Goal: Navigation & Orientation: Find specific page/section

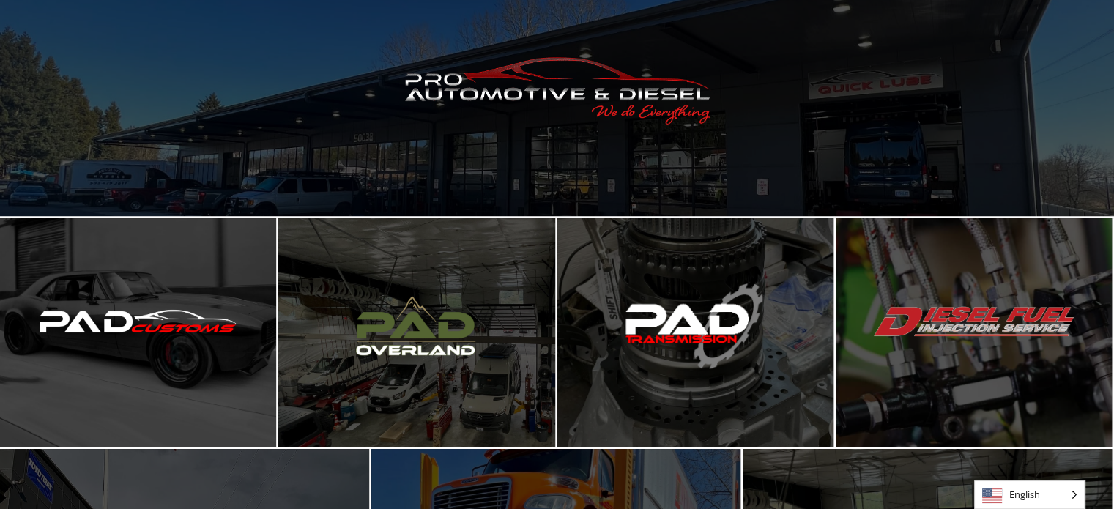
scroll to position [168, 0]
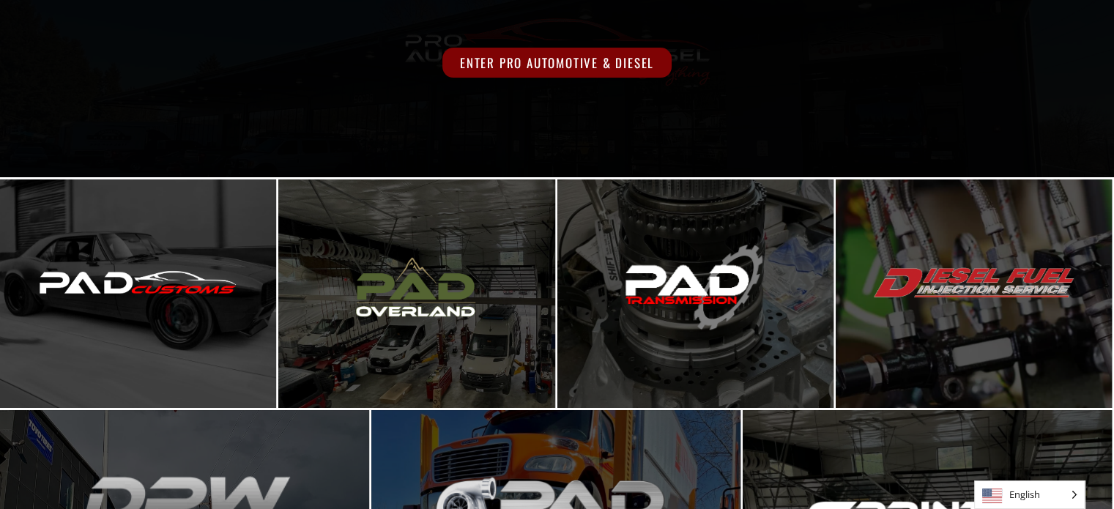
click at [608, 62] on span "Enter Pro Automotive & Diesel" at bounding box center [557, 63] width 229 height 30
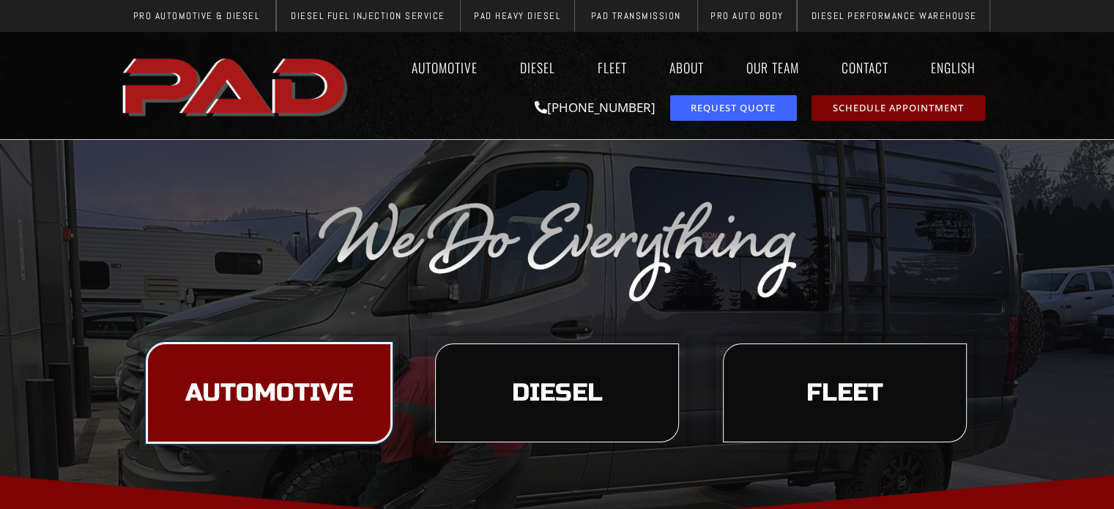
click at [276, 397] on span "Automotive" at bounding box center [269, 393] width 168 height 25
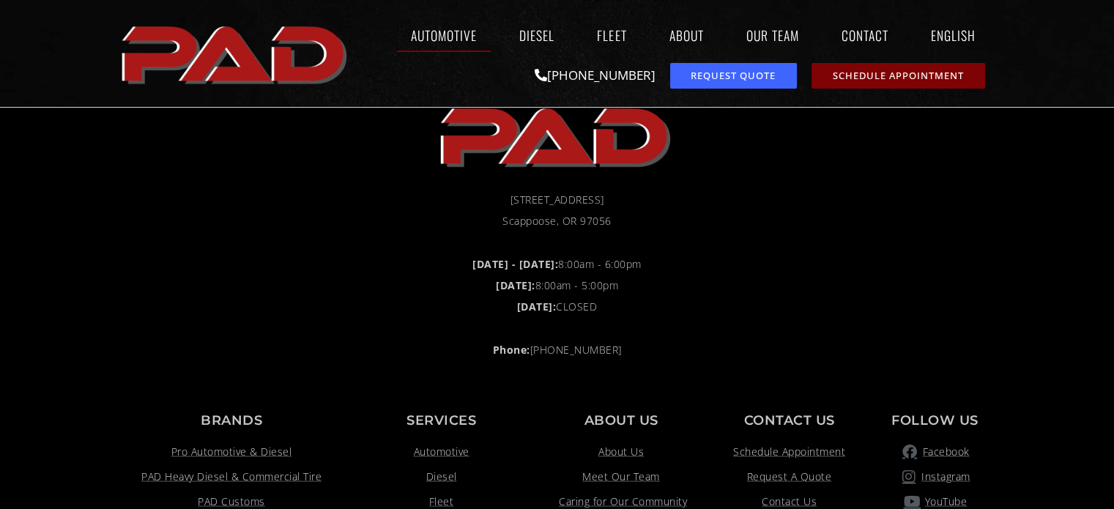
scroll to position [3006, 0]
